Goal: Information Seeking & Learning: Understand process/instructions

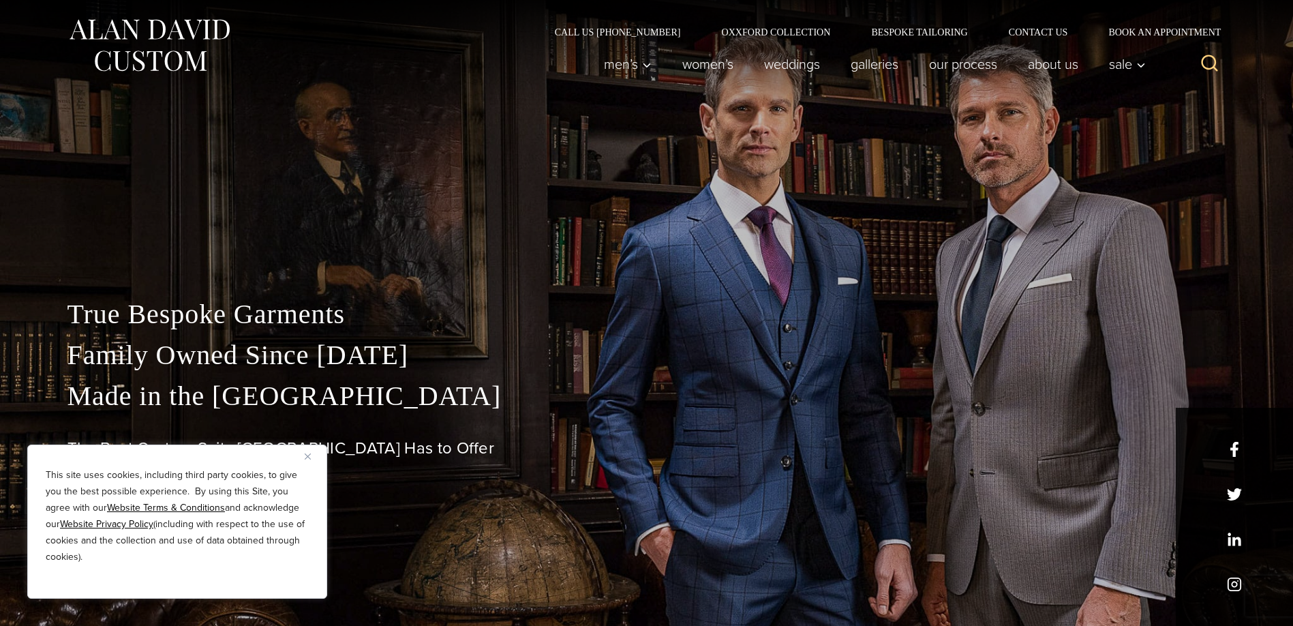
click at [307, 457] on img "Close" at bounding box center [308, 456] width 6 height 6
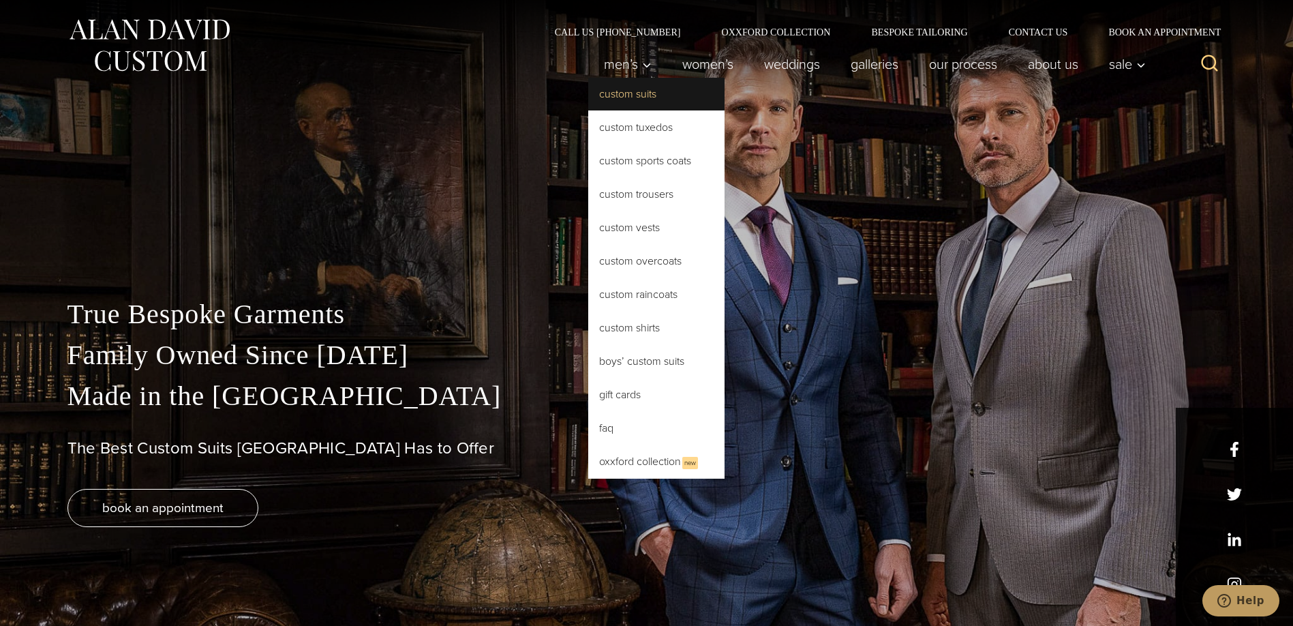
click at [620, 91] on link "Custom Suits" at bounding box center [656, 94] width 136 height 33
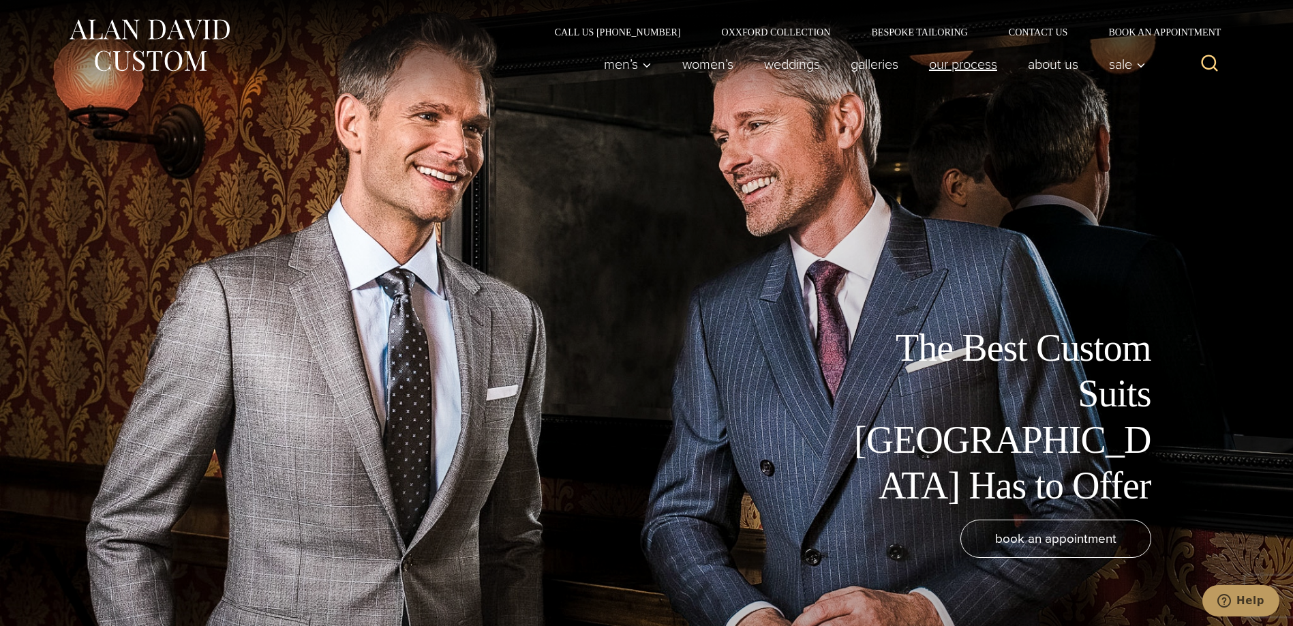
click at [981, 67] on link "Our Process" at bounding box center [962, 63] width 99 height 27
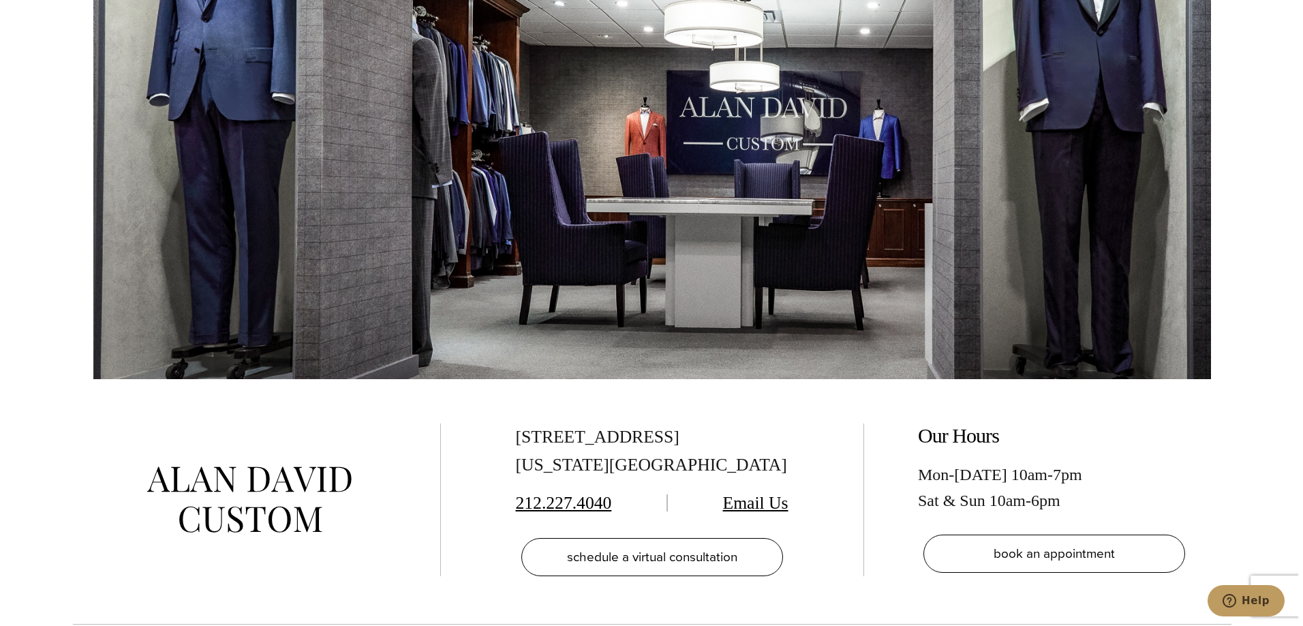
scroll to position [4908, 0]
